Goal: Use online tool/utility: Utilize a website feature to perform a specific function

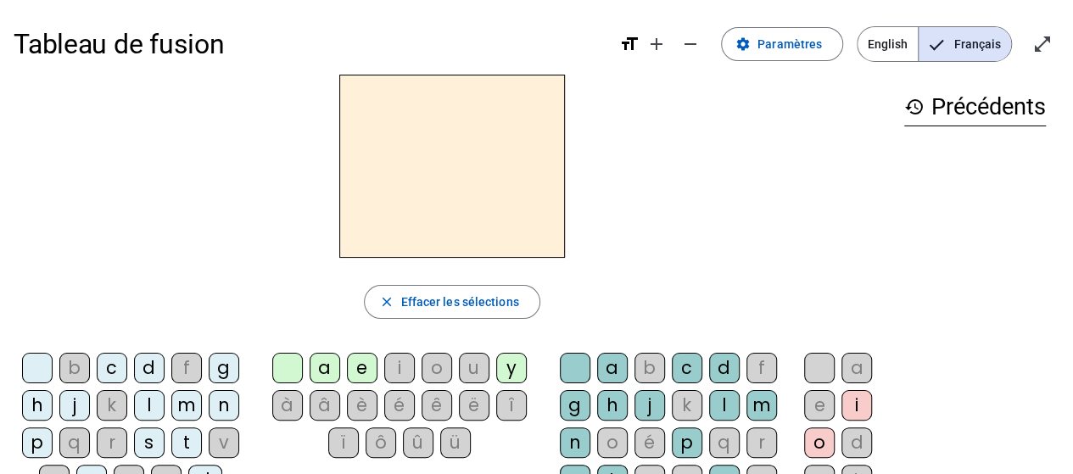
click at [326, 364] on div "a" at bounding box center [325, 368] width 31 height 31
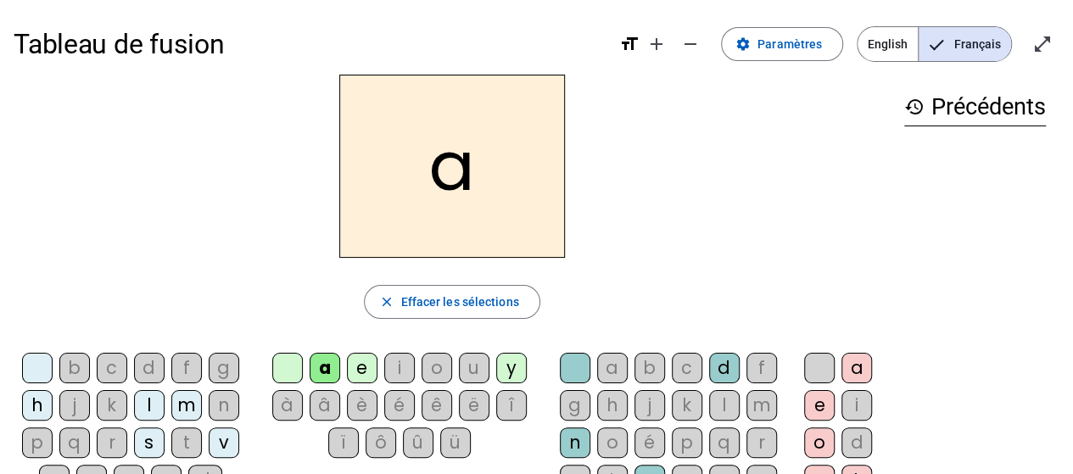
click at [78, 367] on div "b" at bounding box center [74, 368] width 31 height 31
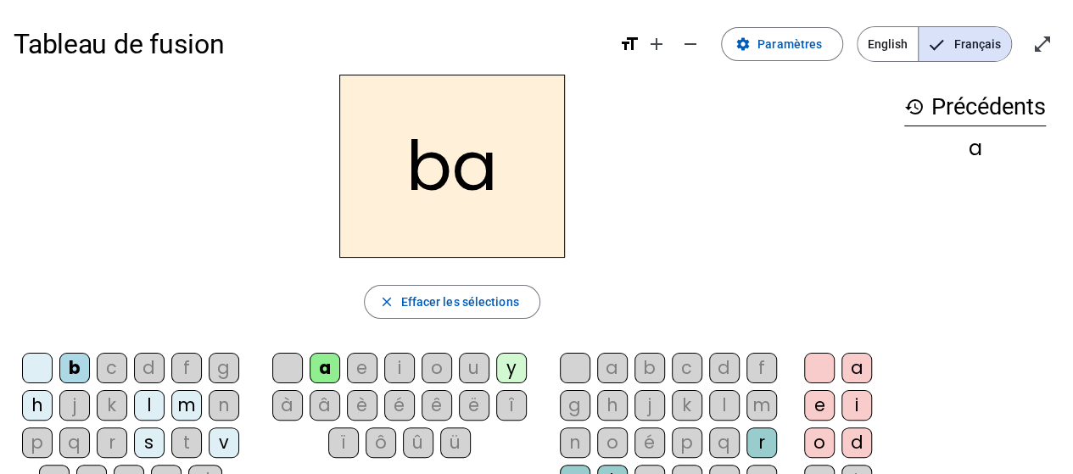
click at [117, 366] on div "c" at bounding box center [112, 368] width 31 height 31
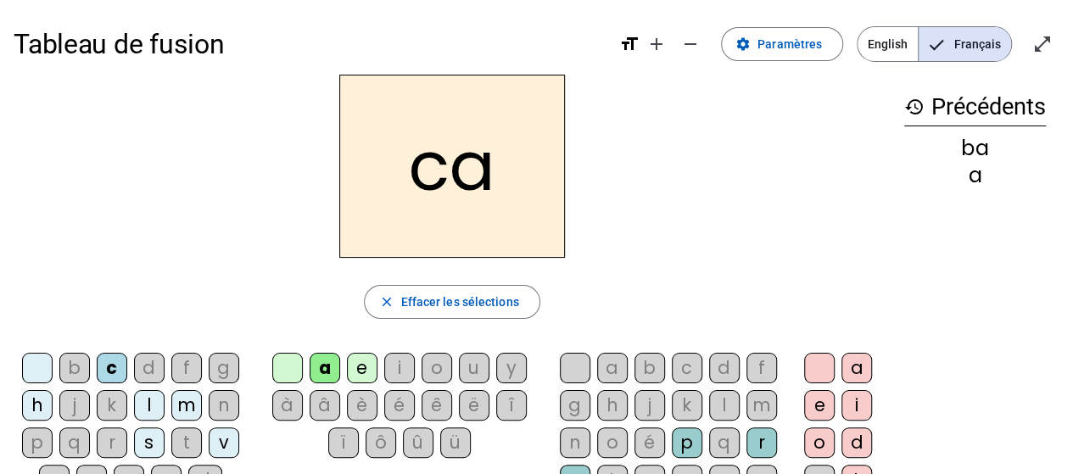
click at [148, 365] on div "d" at bounding box center [149, 368] width 31 height 31
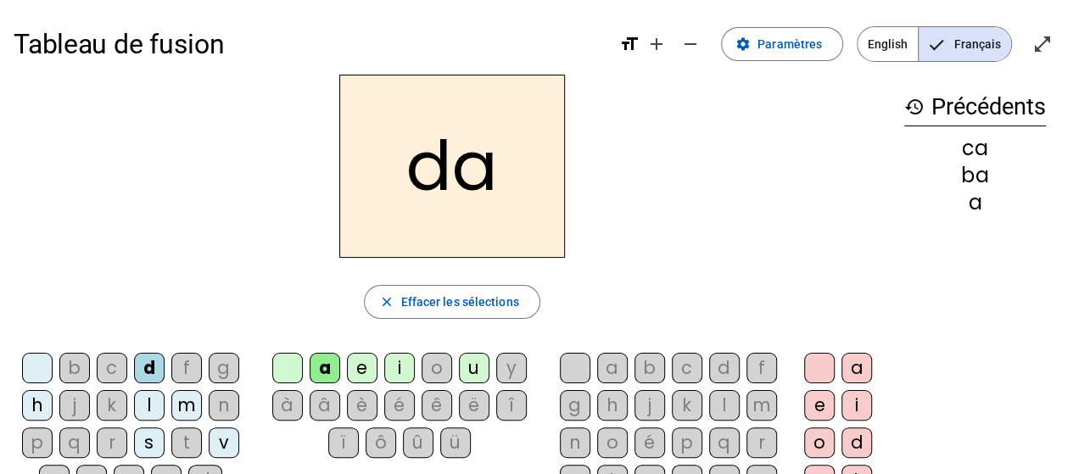
click at [180, 362] on div "f" at bounding box center [186, 368] width 31 height 31
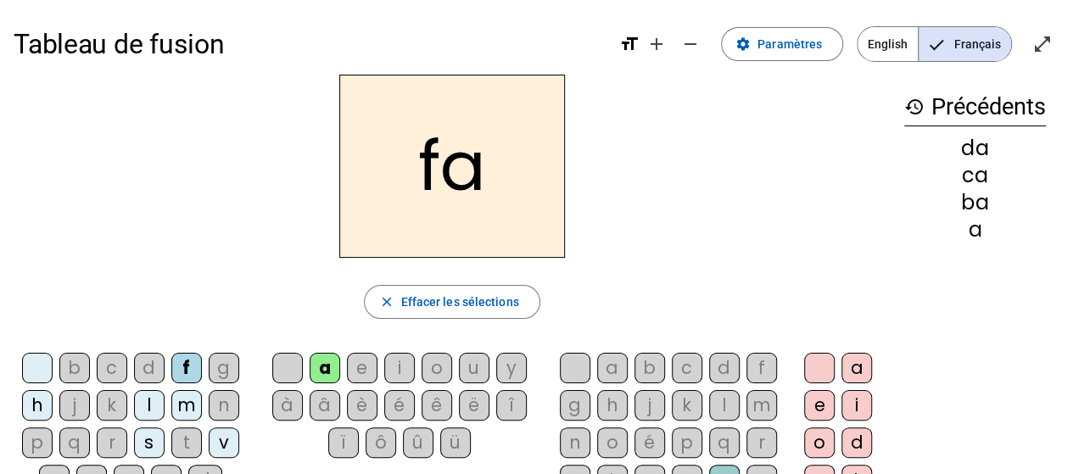
click at [228, 370] on div "g" at bounding box center [224, 368] width 31 height 31
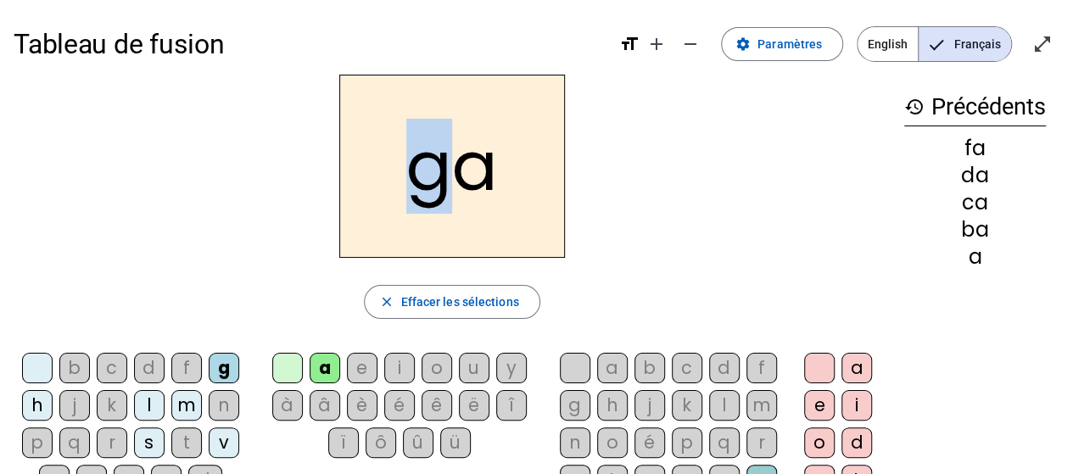
drag, startPoint x: 409, startPoint y: 175, endPoint x: 430, endPoint y: 172, distance: 21.4
click at [430, 172] on h2 "ga" at bounding box center [452, 166] width 226 height 183
click at [449, 172] on h2 "ga" at bounding box center [452, 166] width 226 height 183
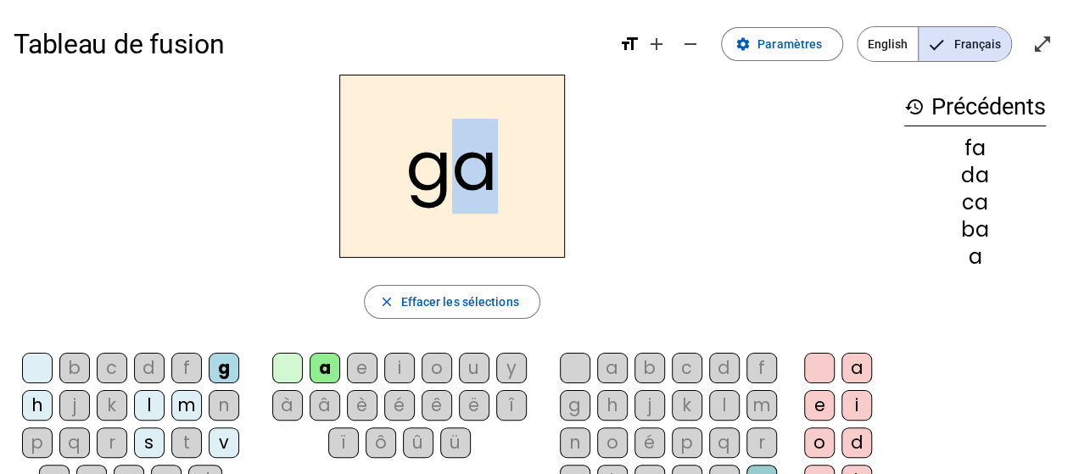
drag, startPoint x: 454, startPoint y: 171, endPoint x: 477, endPoint y: 169, distance: 23.9
click at [477, 169] on h2 "ga" at bounding box center [452, 166] width 226 height 183
click at [649, 366] on div "b" at bounding box center [649, 368] width 31 height 31
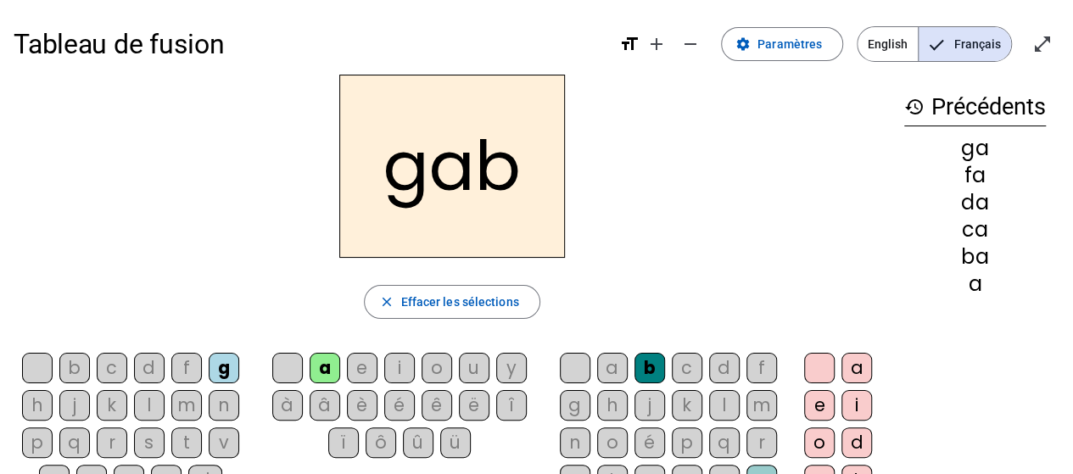
click at [584, 442] on div "n" at bounding box center [575, 442] width 31 height 31
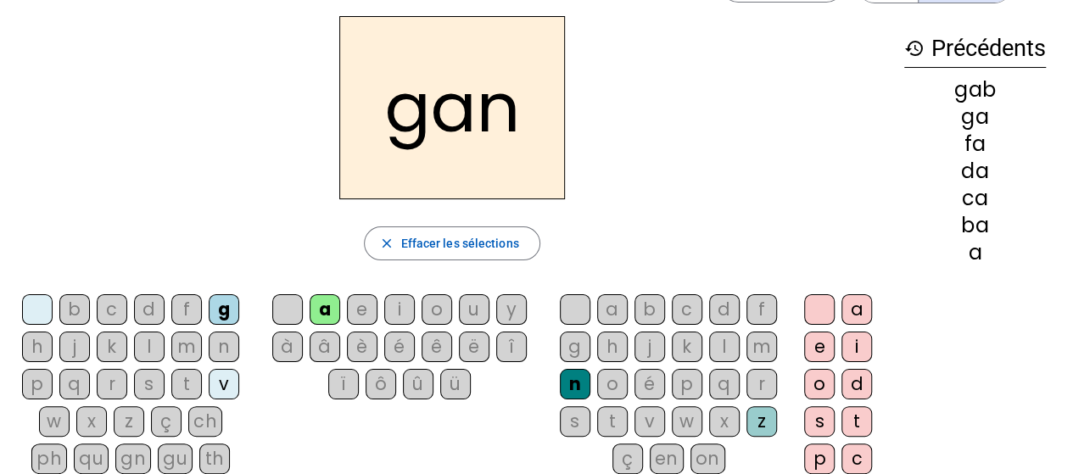
scroll to position [85, 0]
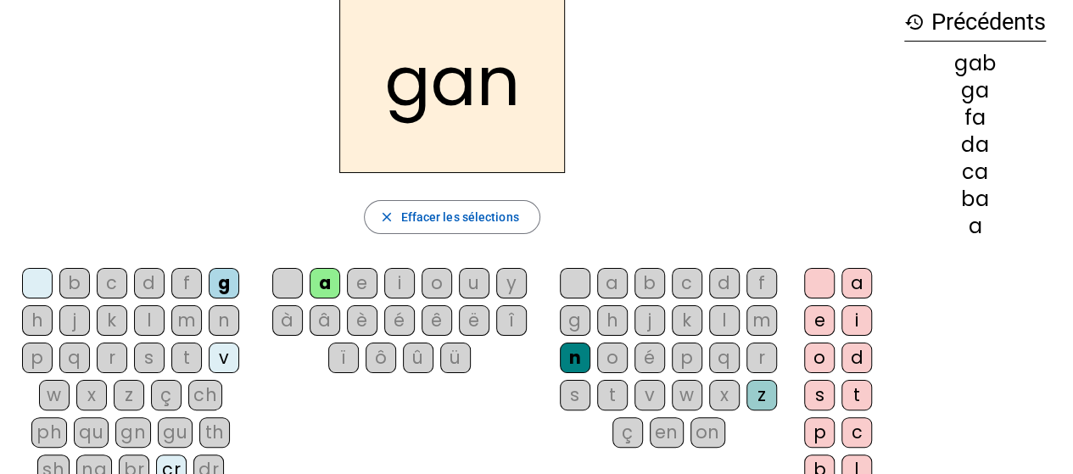
click at [719, 316] on div "l" at bounding box center [724, 320] width 31 height 31
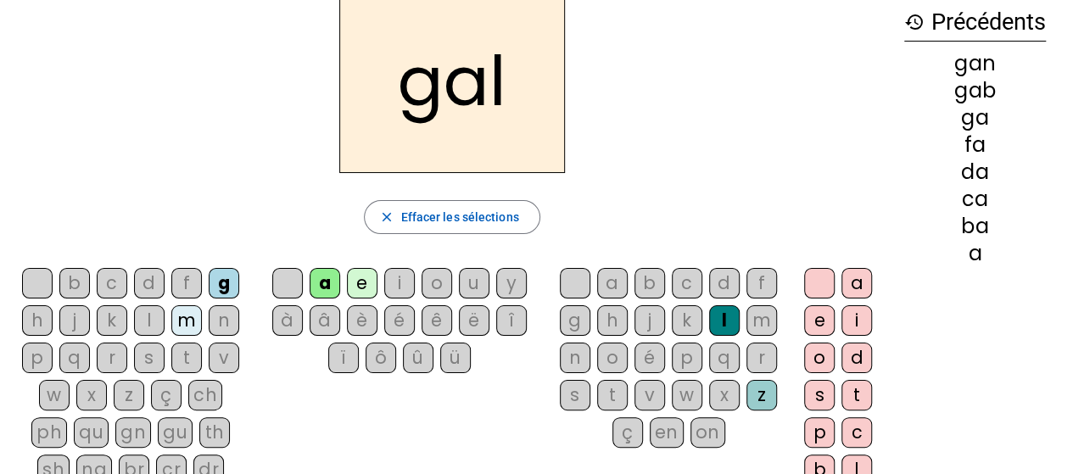
click at [758, 317] on div "m" at bounding box center [761, 320] width 31 height 31
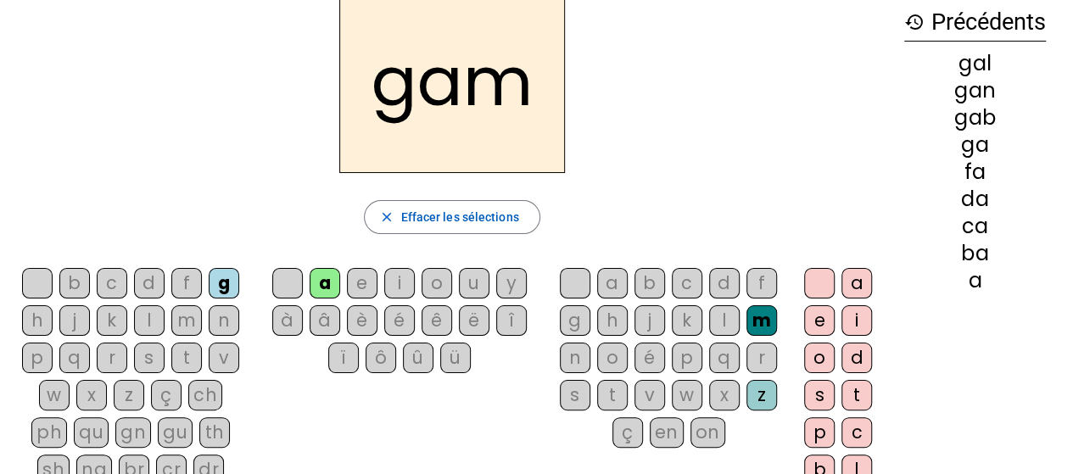
click at [757, 288] on div "f" at bounding box center [761, 283] width 31 height 31
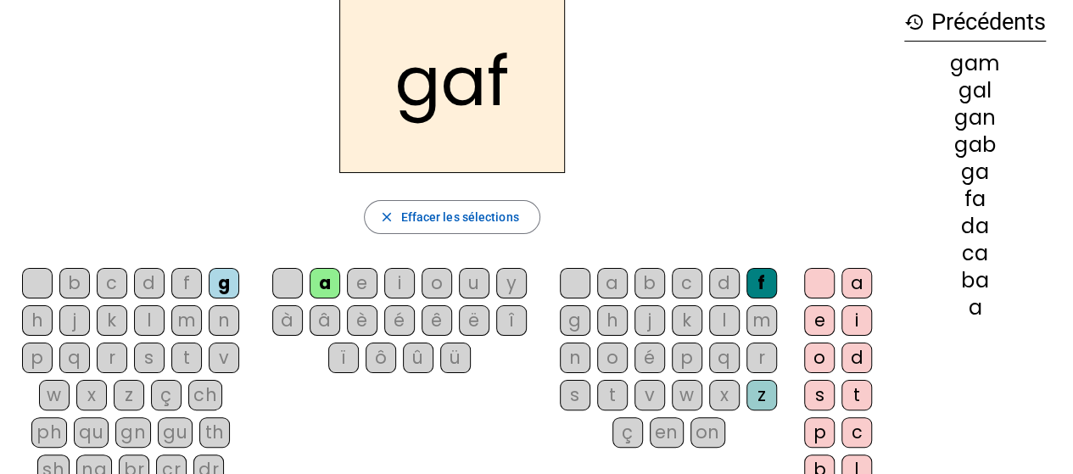
click at [731, 282] on div "d" at bounding box center [724, 283] width 31 height 31
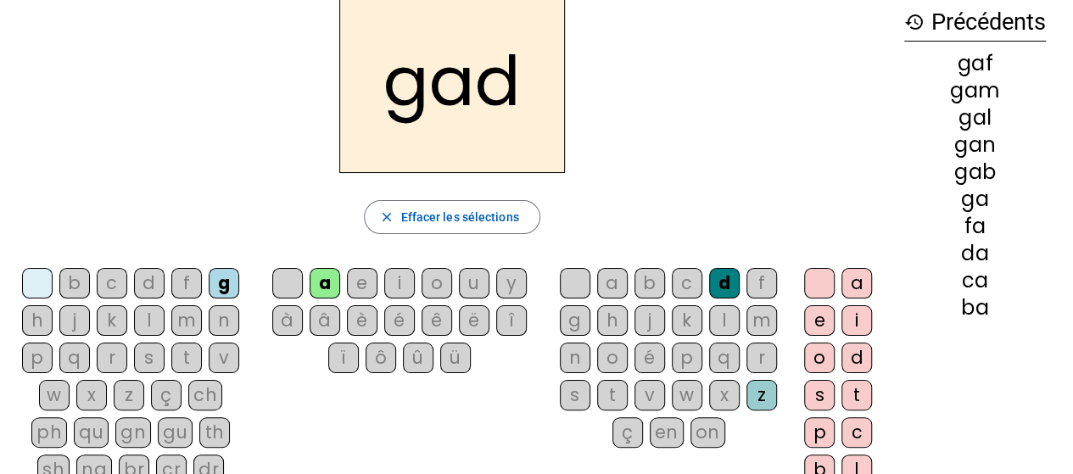
click at [156, 316] on div "l" at bounding box center [149, 320] width 31 height 31
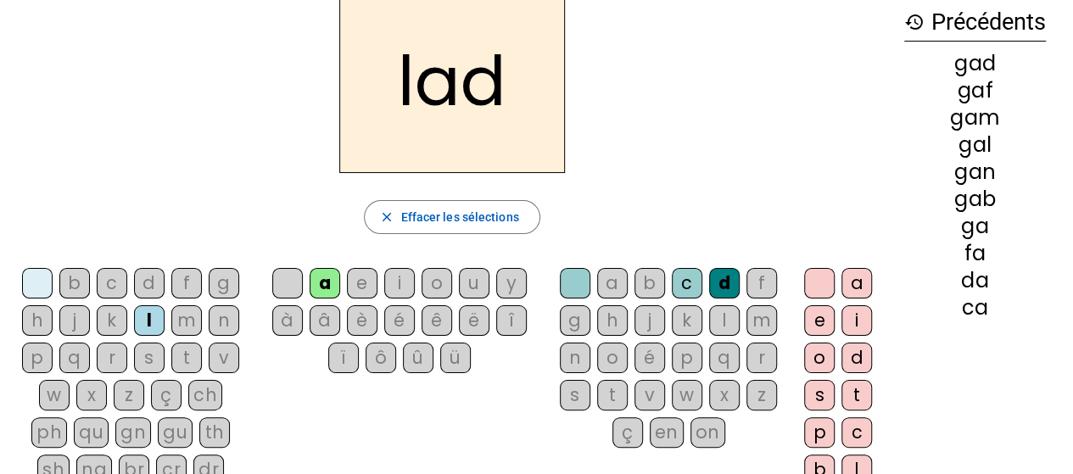
click at [366, 322] on div "è" at bounding box center [362, 320] width 31 height 31
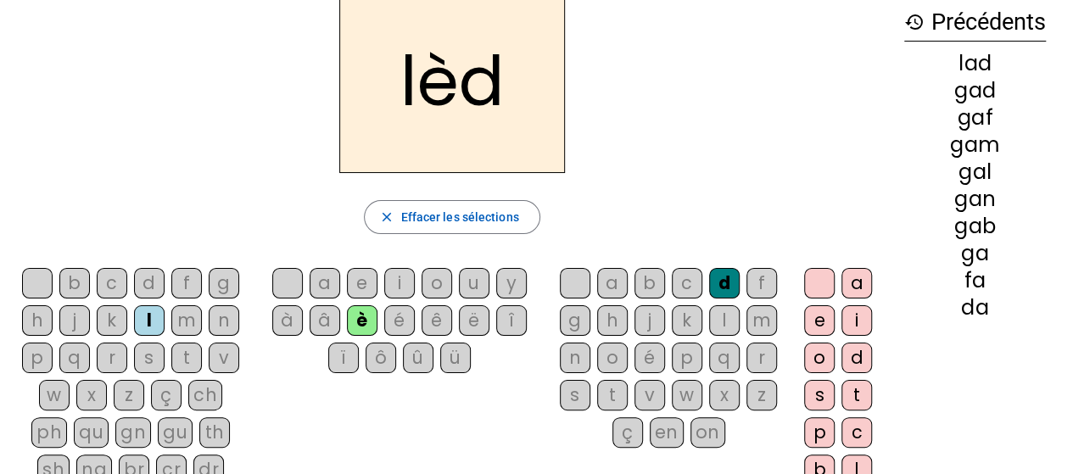
click at [606, 389] on div "t" at bounding box center [612, 395] width 31 height 31
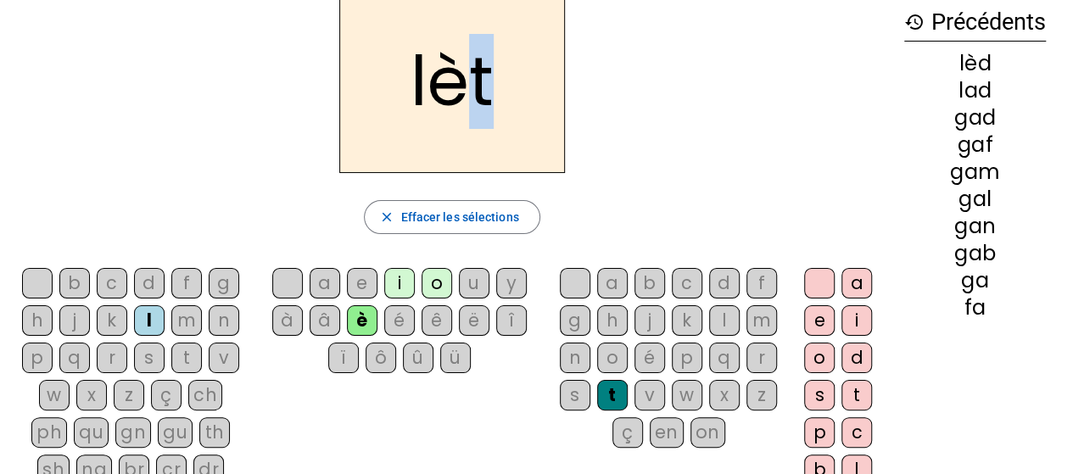
drag, startPoint x: 476, startPoint y: 84, endPoint x: 490, endPoint y: 84, distance: 14.4
click at [490, 84] on h2 "lèt" at bounding box center [452, 81] width 226 height 183
click at [492, 110] on h2 "lèt" at bounding box center [452, 81] width 226 height 183
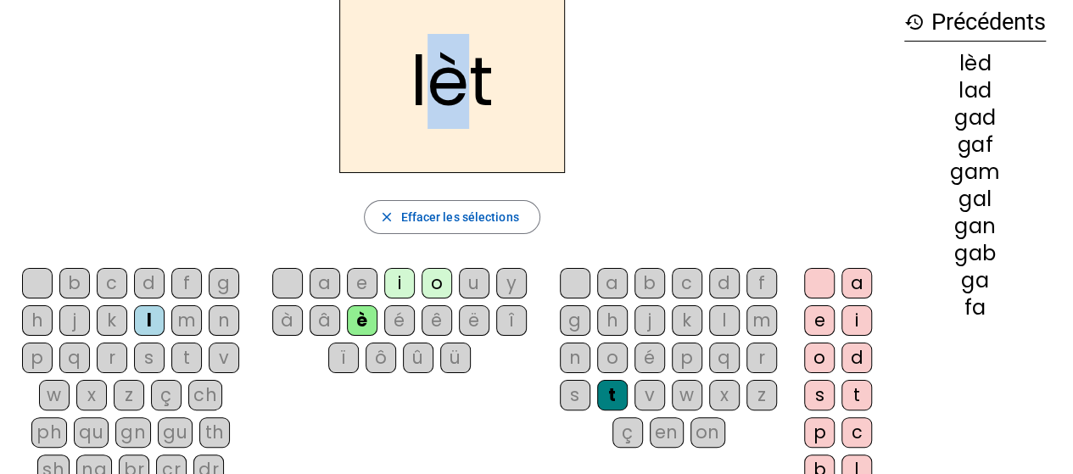
drag, startPoint x: 454, startPoint y: 90, endPoint x: 438, endPoint y: 91, distance: 15.3
click at [438, 91] on h2 "lèt" at bounding box center [452, 81] width 226 height 183
